Goal: Transaction & Acquisition: Purchase product/service

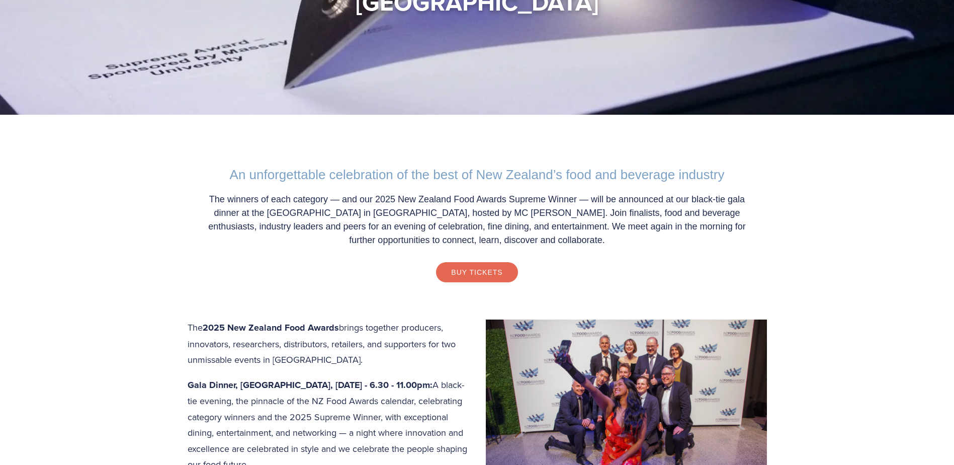
scroll to position [252, 0]
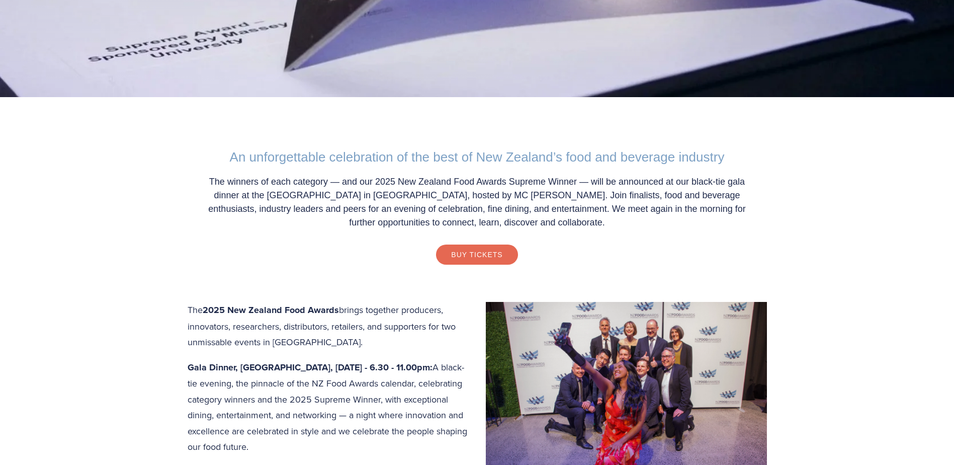
drag, startPoint x: 210, startPoint y: 179, endPoint x: 600, endPoint y: 224, distance: 392.5
click at [600, 224] on p "The winners of each category — and our 2025 New Zealand Food Awards Supreme Win…" at bounding box center [477, 202] width 559 height 54
drag, startPoint x: 600, startPoint y: 224, endPoint x: 552, endPoint y: 200, distance: 53.1
copy p "The winners of each category — and our 2025 New Zealand Food Awards Supreme Win…"
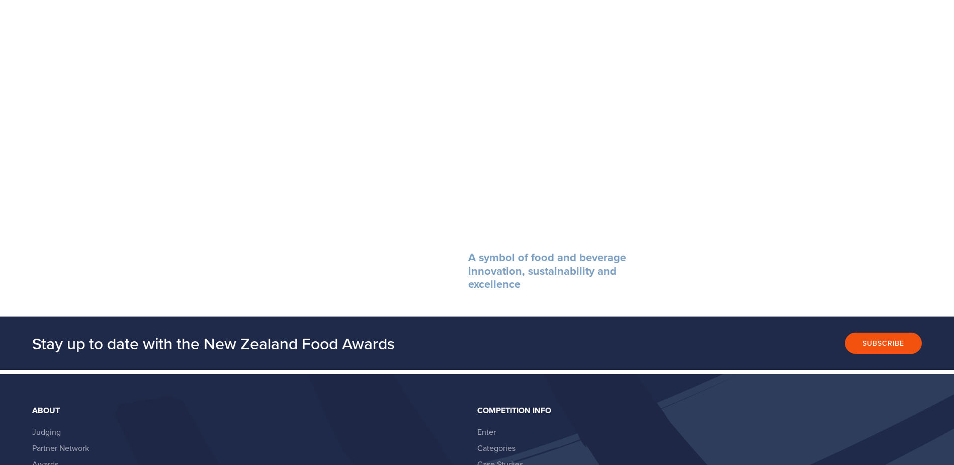
scroll to position [1006, 0]
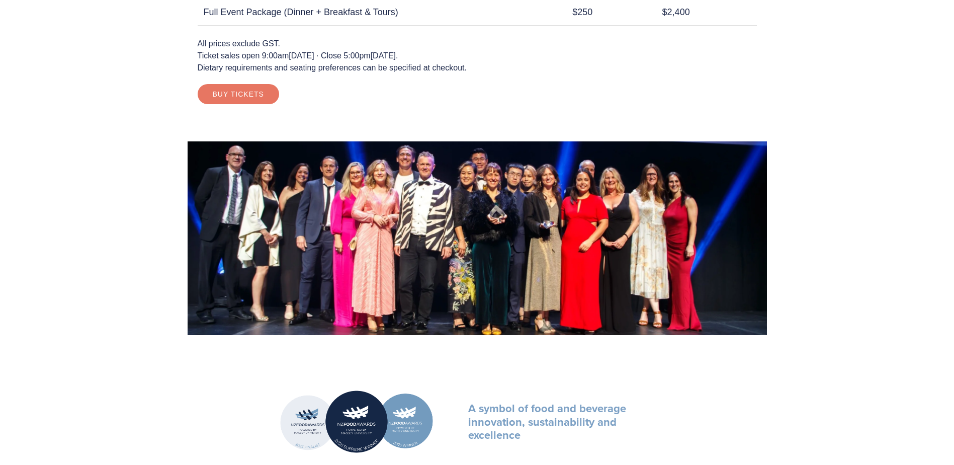
click at [248, 98] on link "Buy Tickets" at bounding box center [239, 94] width 82 height 20
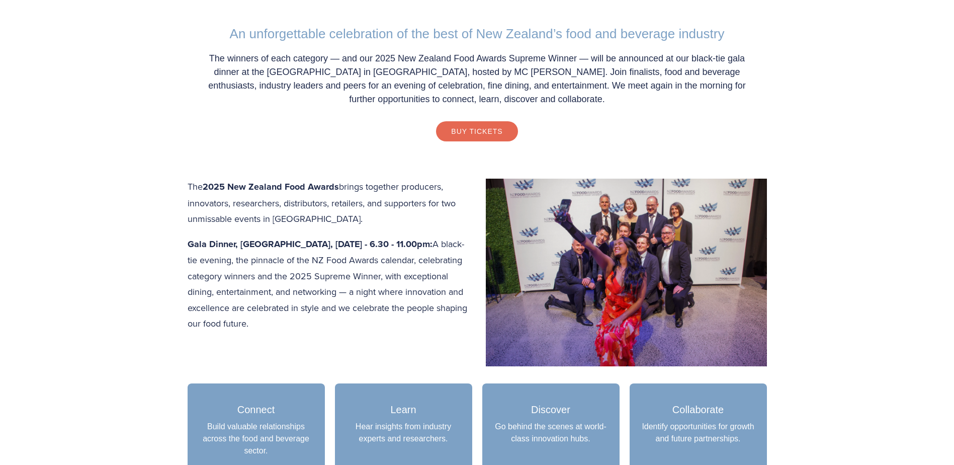
scroll to position [388, 0]
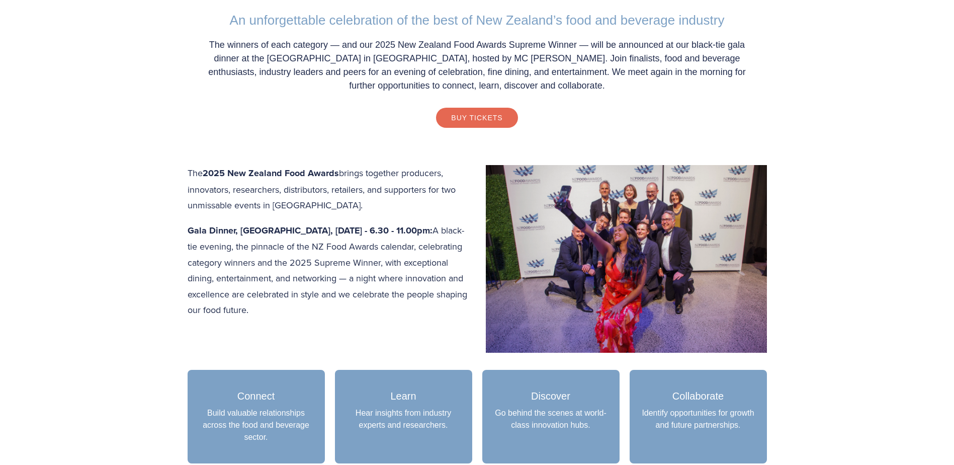
drag, startPoint x: 188, startPoint y: 170, endPoint x: 372, endPoint y: 313, distance: 233.3
click at [373, 314] on div "The 2025 New Zealand Food Awards brings together producers, innovators, researc…" at bounding box center [478, 241] width 580 height 153
drag, startPoint x: 372, startPoint y: 313, endPoint x: 320, endPoint y: 266, distance: 70.2
copy div "The 2025 New Zealand Food Awards brings together producers, innovators, researc…"
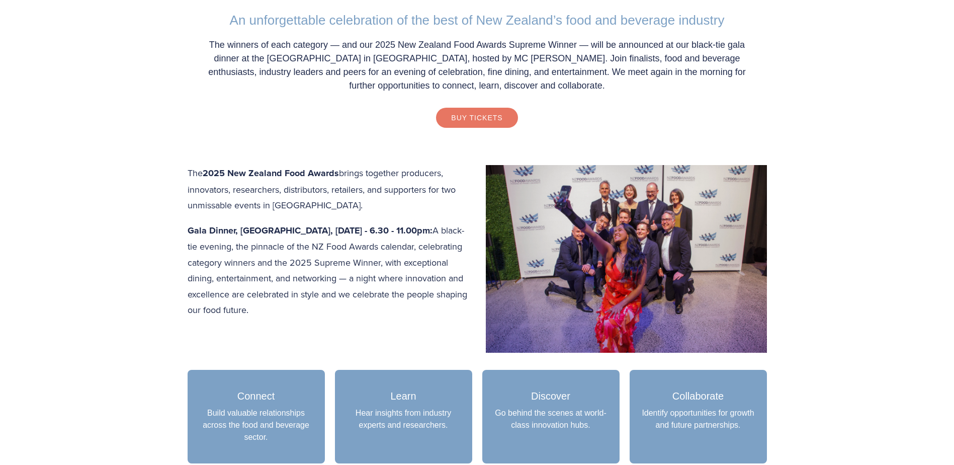
click at [460, 120] on link "Buy Tickets" at bounding box center [477, 118] width 82 height 20
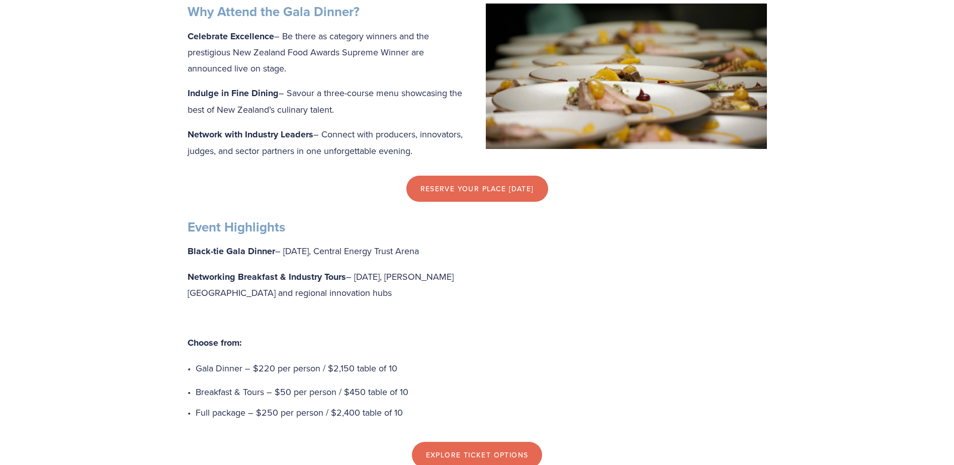
scroll to position [503, 0]
